Goal: Entertainment & Leisure: Consume media (video, audio)

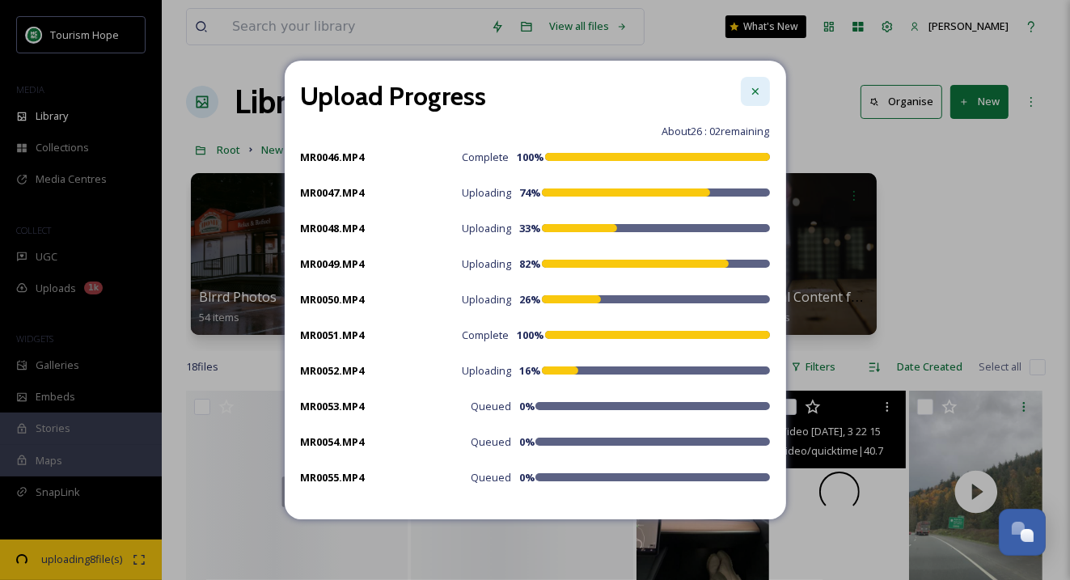
click at [756, 90] on icon at bounding box center [755, 91] width 6 height 6
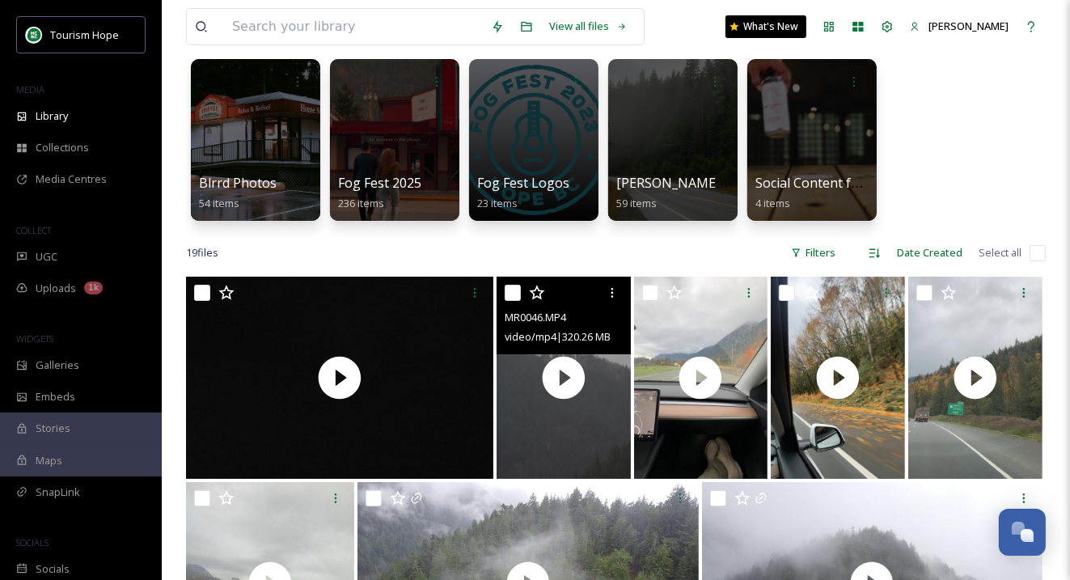
scroll to position [120, 0]
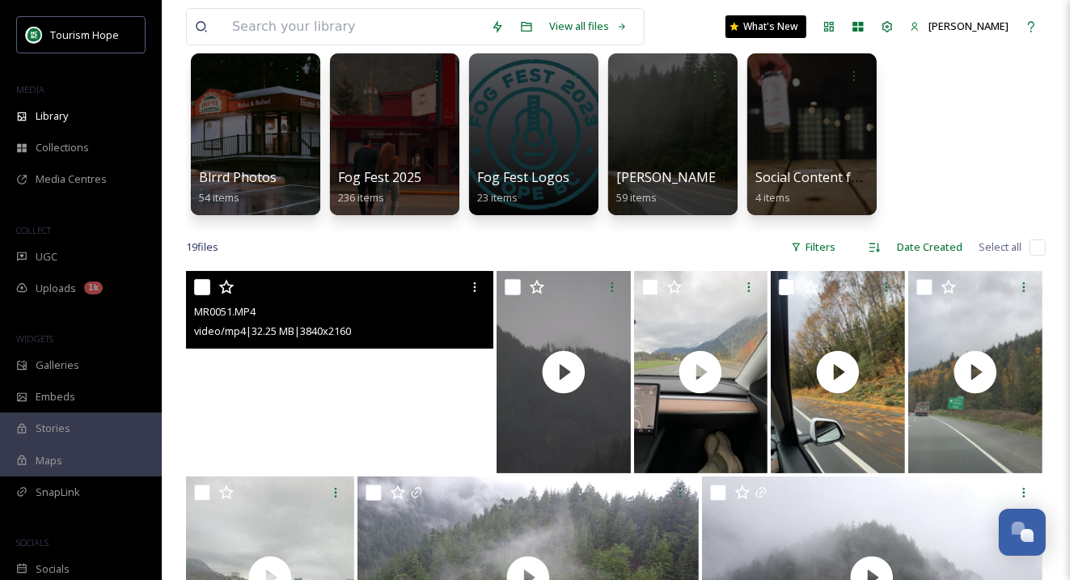
click at [446, 398] on video "MR0051.MP4" at bounding box center [339, 372] width 307 height 202
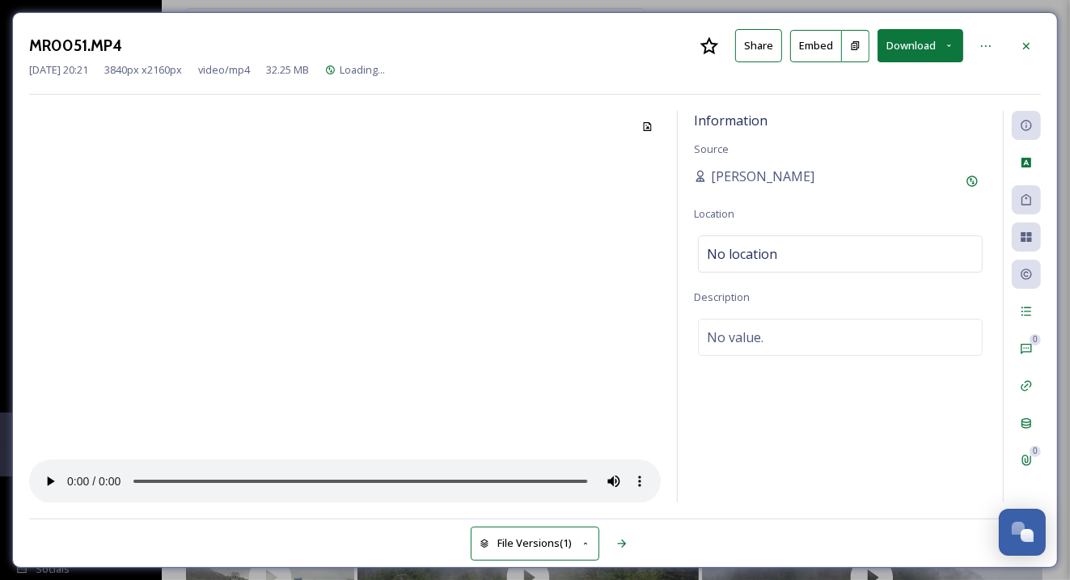
click at [391, 359] on video at bounding box center [345, 307] width 632 height 392
click at [1031, 40] on icon at bounding box center [1026, 46] width 13 height 13
